Goal: Navigation & Orientation: Go to known website

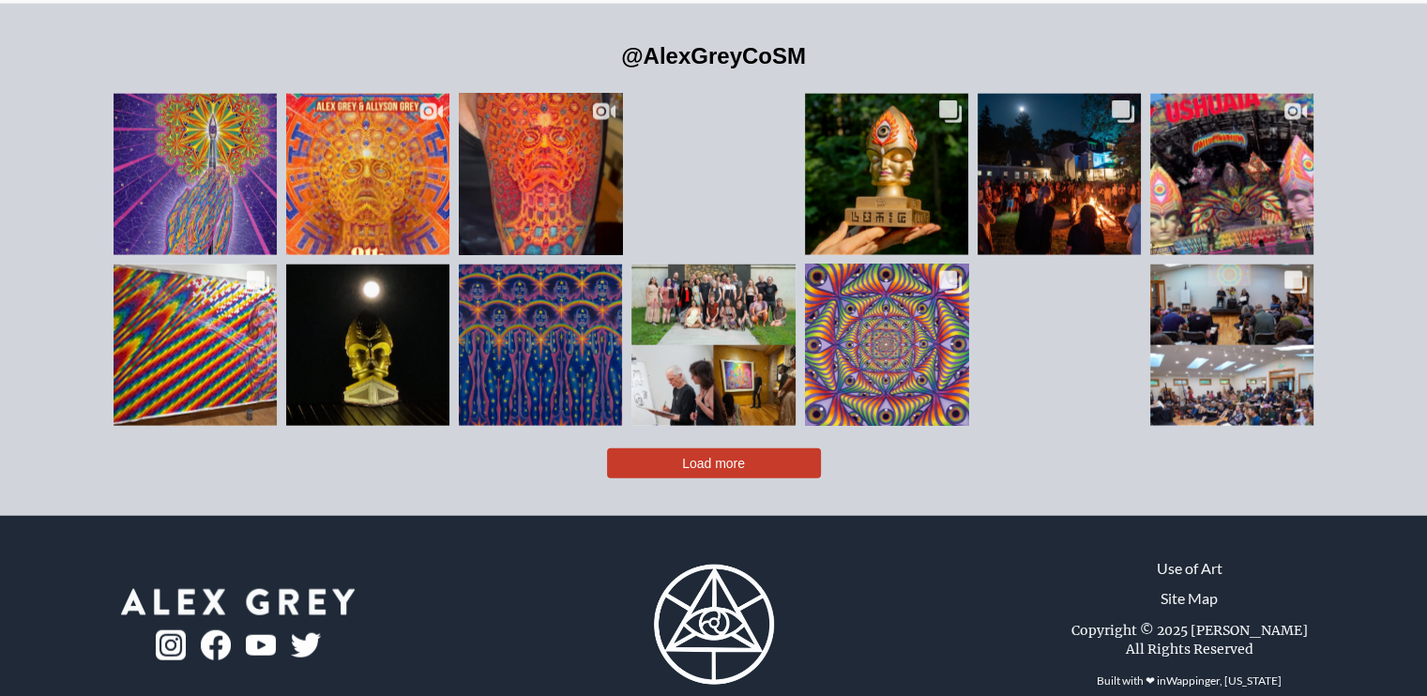
scroll to position [4276, 0]
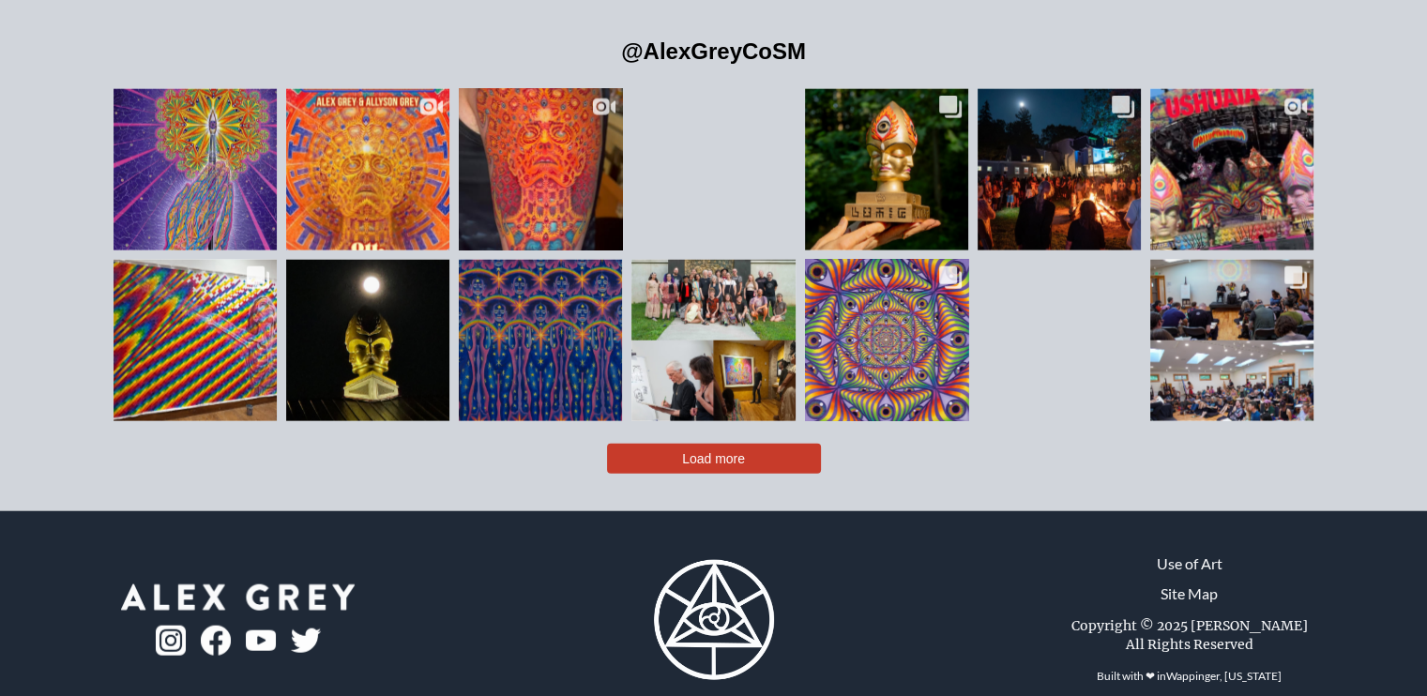
click at [732, 571] on img at bounding box center [714, 620] width 120 height 120
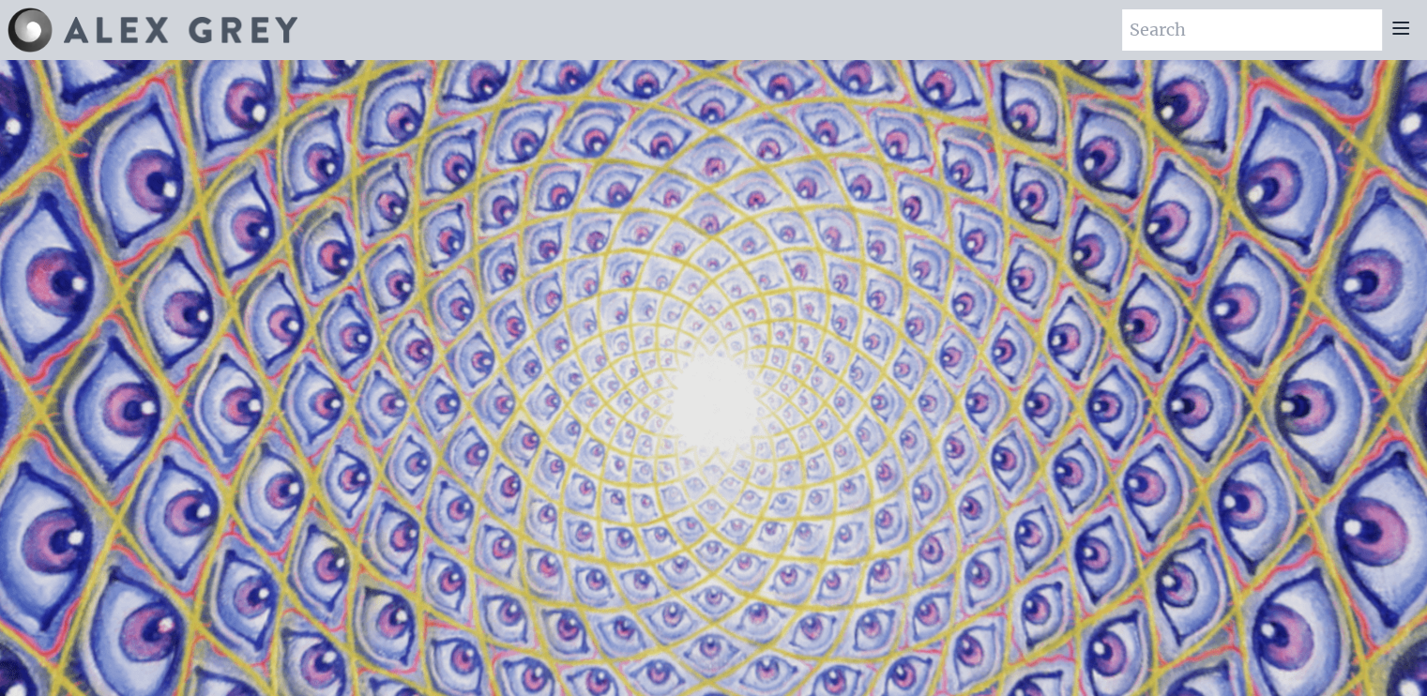
click at [35, 27] on img at bounding box center [30, 30] width 45 height 45
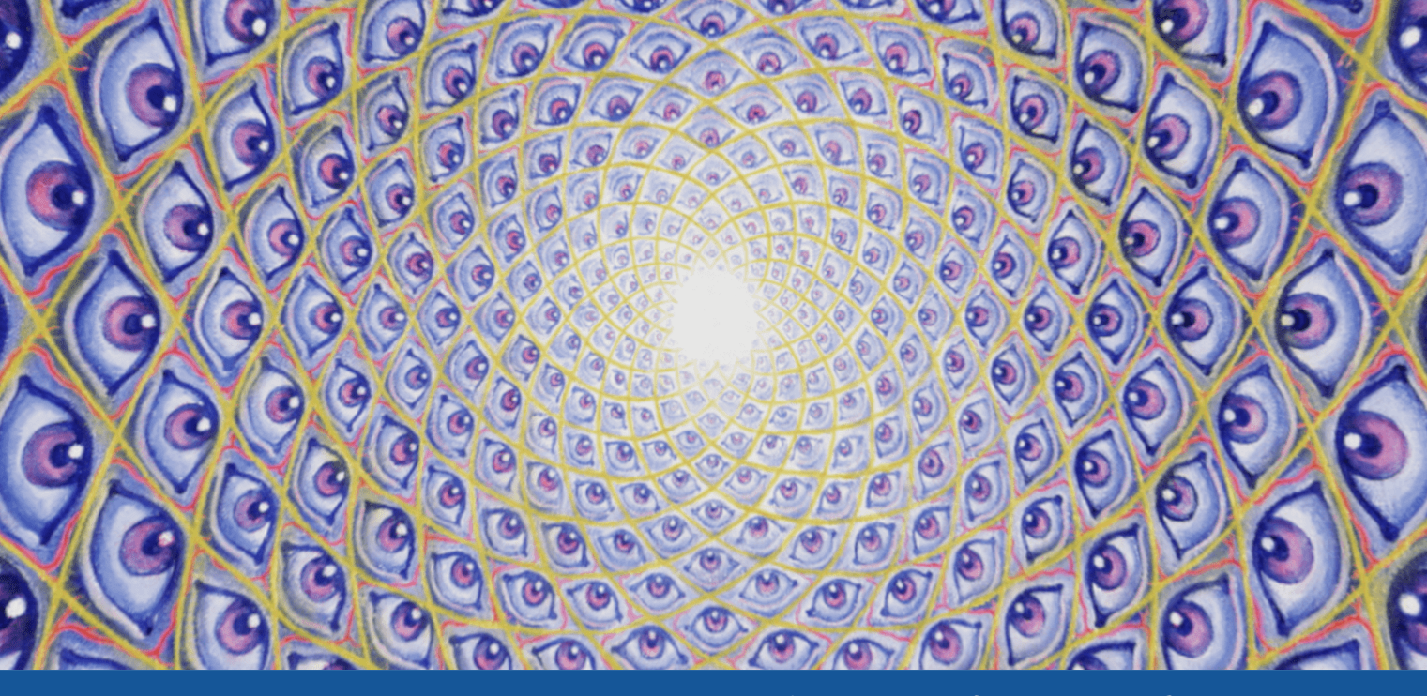
scroll to position [94, 0]
